Goal: Check status: Check status

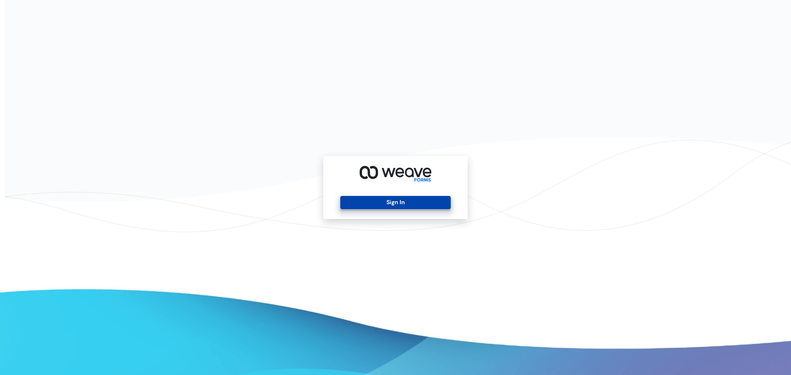
click at [406, 199] on button "Sign In" at bounding box center [395, 202] width 110 height 13
